Goal: Task Accomplishment & Management: Use online tool/utility

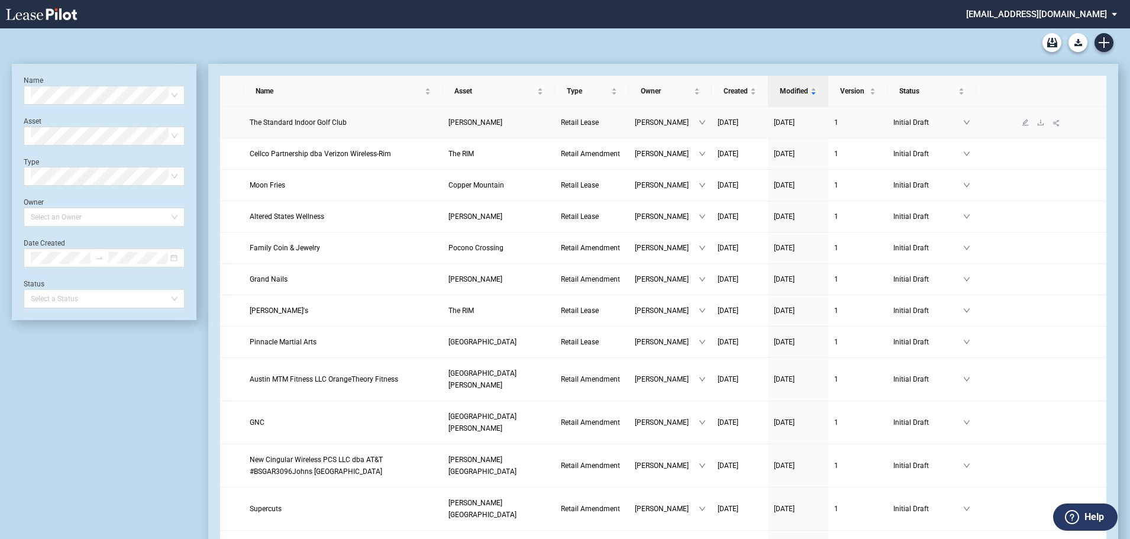
click at [286, 128] on td "The Standard Indoor Golf Club" at bounding box center [343, 122] width 199 height 31
click at [286, 122] on span "The Standard Indoor Golf Club" at bounding box center [298, 122] width 97 height 8
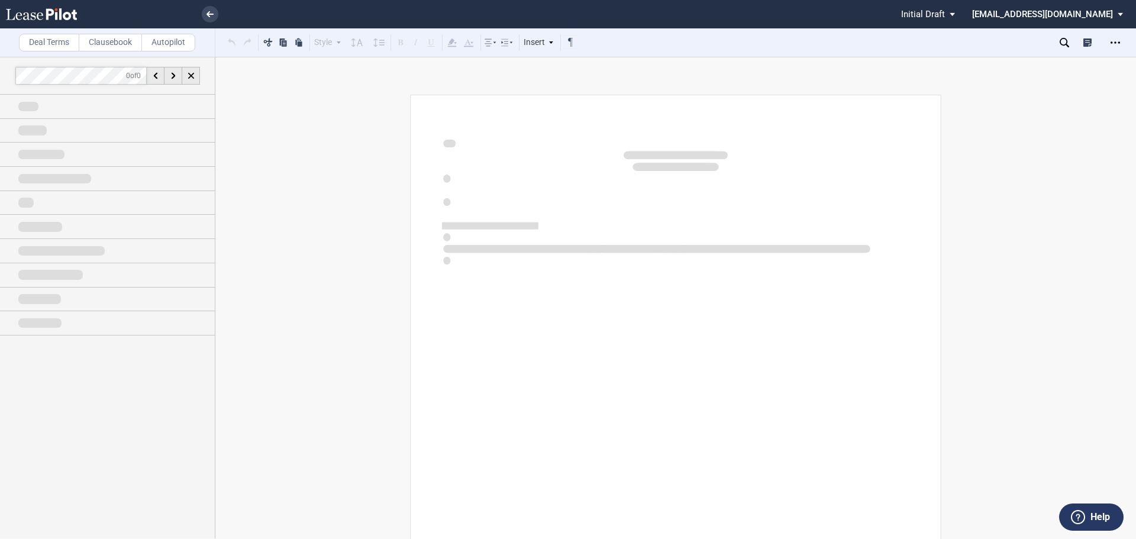
click at [119, 40] on div at bounding box center [568, 269] width 1136 height 539
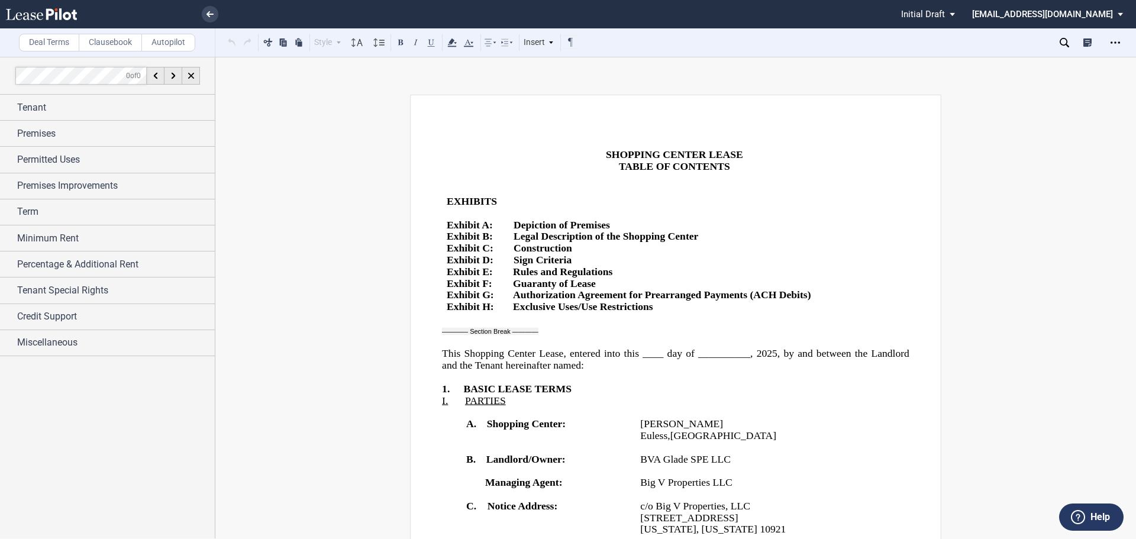
click at [99, 39] on label "Clausebook" at bounding box center [110, 43] width 63 height 18
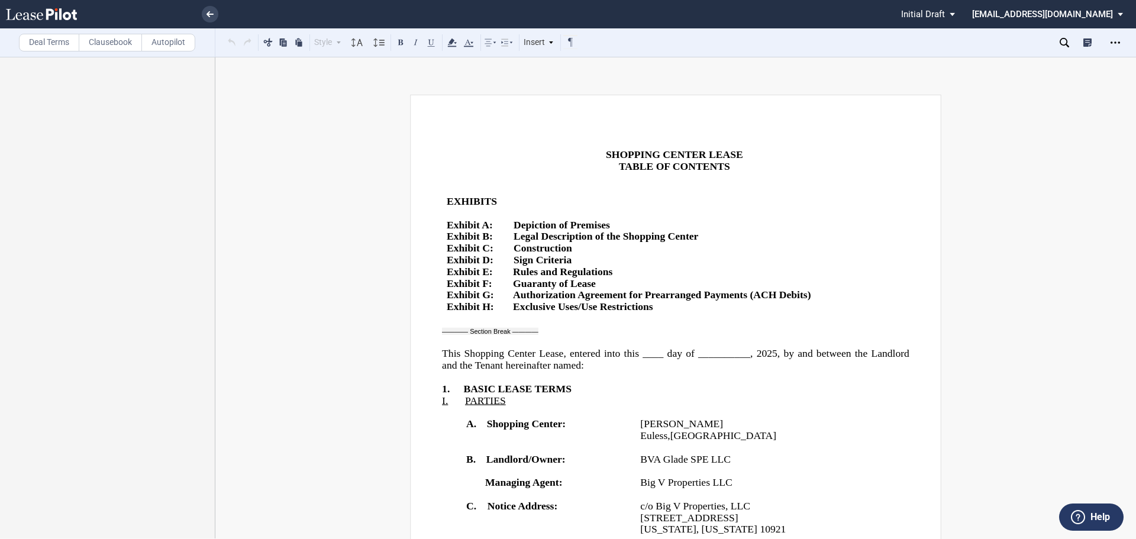
click at [174, 35] on label "Autopilot" at bounding box center [168, 43] width 54 height 18
click at [112, 41] on label "Clausebook" at bounding box center [110, 43] width 63 height 18
click at [56, 36] on label "Deal Terms" at bounding box center [49, 43] width 60 height 18
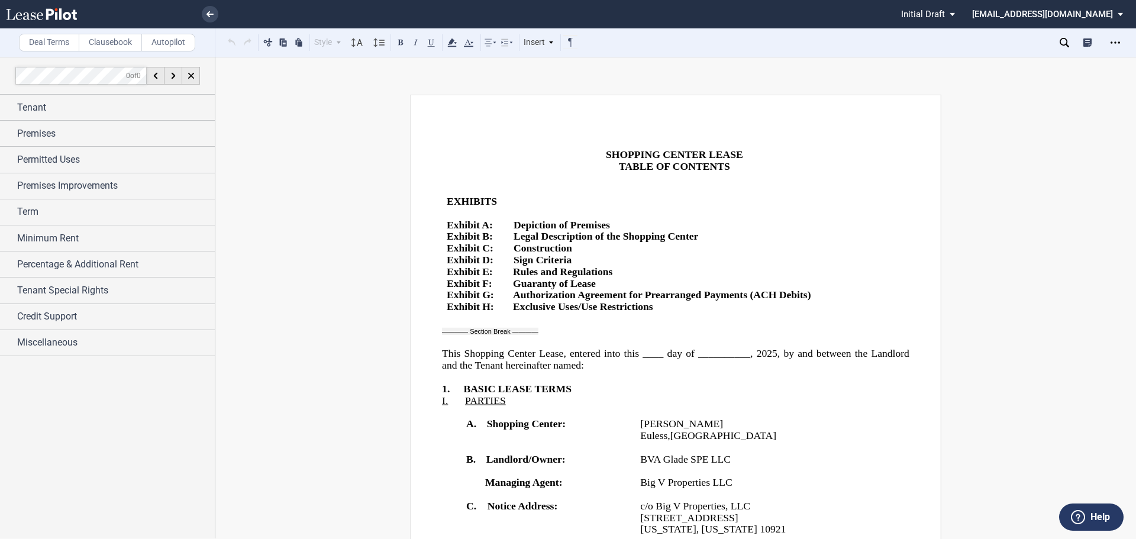
click at [99, 45] on label "Clausebook" at bounding box center [110, 43] width 63 height 18
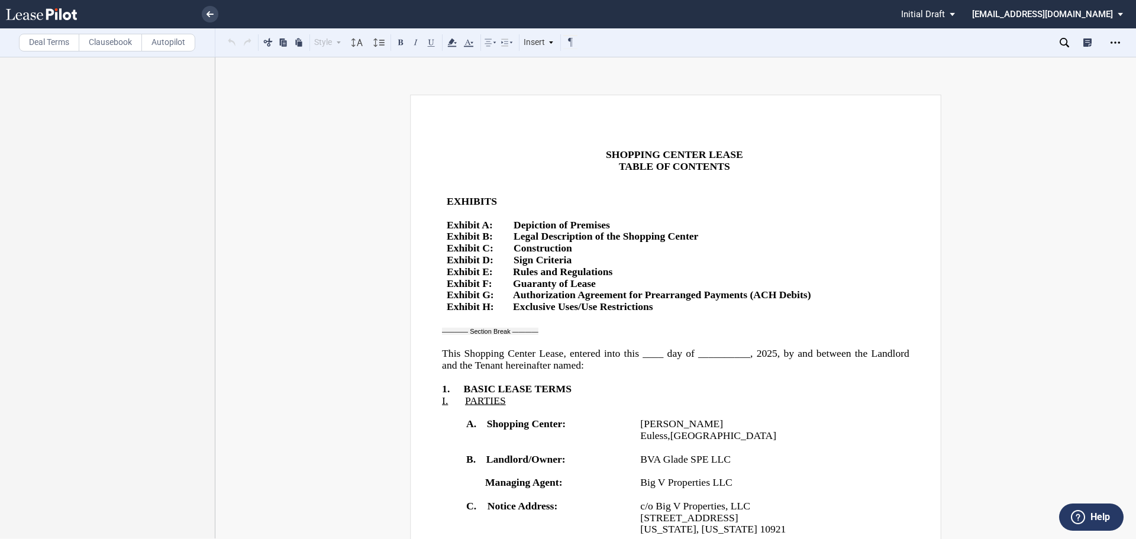
click at [146, 35] on label "Autopilot" at bounding box center [168, 43] width 54 height 18
